Goal: Contribute content

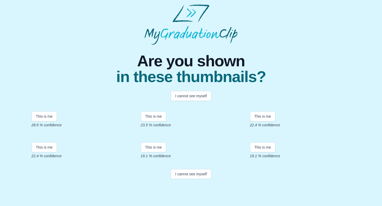
scroll to position [83, 0]
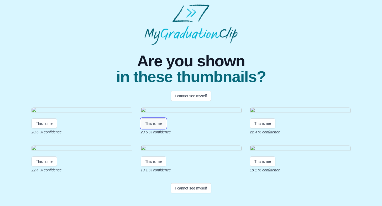
click at [149, 119] on button "This is me" at bounding box center [154, 124] width 26 height 10
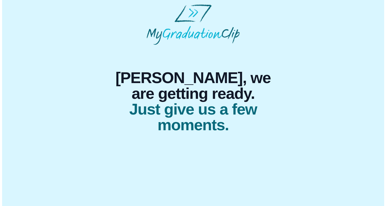
scroll to position [0, 0]
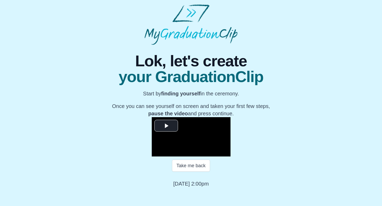
scroll to position [54, 0]
click at [166, 126] on span "Video Player" at bounding box center [166, 126] width 0 height 0
click at [157, 153] on span "Video Player" at bounding box center [157, 153] width 0 height 0
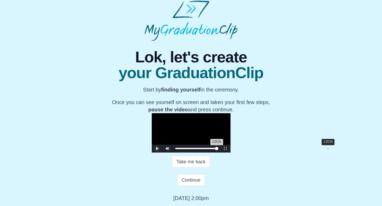
click at [217, 149] on div "1:25:20 Progress : 0%" at bounding box center [195, 148] width 41 height 1
click at [157, 149] on span "Video Player" at bounding box center [157, 149] width 0 height 0
click at [188, 168] on button "Take me back" at bounding box center [191, 162] width 38 height 12
click at [157, 149] on span "Video Player" at bounding box center [157, 149] width 0 height 0
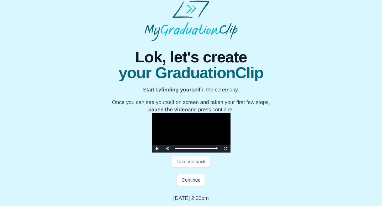
click at [157, 149] on span "Video Player" at bounding box center [157, 149] width 0 height 0
click at [191, 186] on button "Continue" at bounding box center [191, 180] width 28 height 12
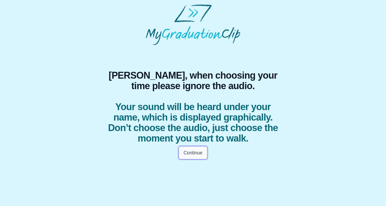
click at [192, 154] on button "Continue" at bounding box center [193, 153] width 28 height 12
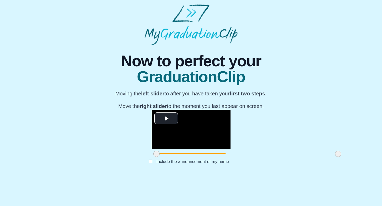
scroll to position [41, 0]
drag, startPoint x: 100, startPoint y: 181, endPoint x: 157, endPoint y: 180, distance: 57.3
click at [211, 157] on span at bounding box center [214, 154] width 6 height 6
click at [335, 157] on span at bounding box center [338, 154] width 6 height 6
click at [193, 175] on button "Submit" at bounding box center [191, 170] width 20 height 10
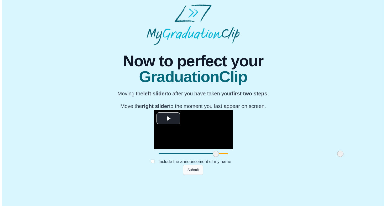
scroll to position [0, 0]
